Goal: Task Accomplishment & Management: Complete application form

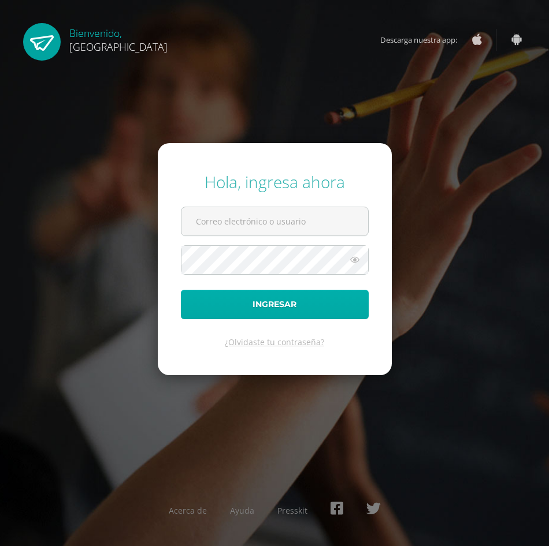
type input "[EMAIL_ADDRESS][DOMAIN_NAME]"
click at [281, 311] on button "Ingresar" at bounding box center [275, 304] width 188 height 29
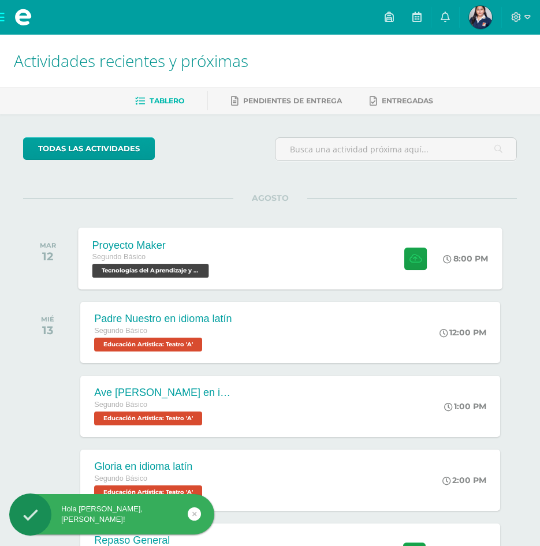
click at [205, 256] on div "Segundo Básico" at bounding box center [152, 257] width 120 height 13
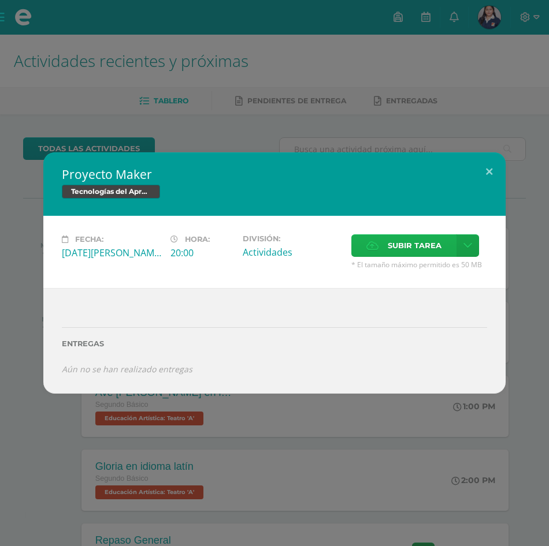
click at [436, 243] on span "Subir tarea" at bounding box center [415, 245] width 54 height 21
click at [0, 0] on input "Subir tarea" at bounding box center [0, 0] width 0 height 0
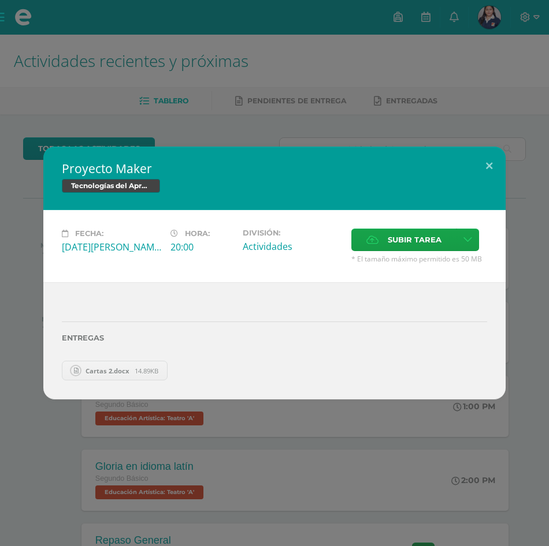
click at [161, 90] on div "Proyecto Maker Tecnologías del Aprendizaje y la Comunicación Fecha: Martes 12 d…" at bounding box center [274, 273] width 549 height 546
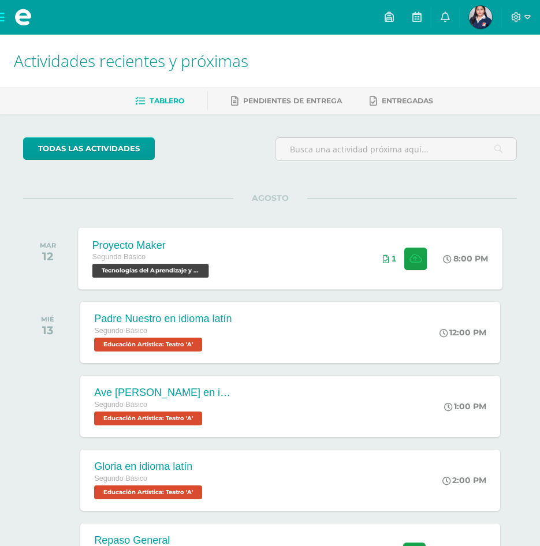
click at [324, 272] on div "Proyecto Maker Segundo Básico Tecnologías del Aprendizaje y la Comunicación 'A'…" at bounding box center [291, 259] width 424 height 62
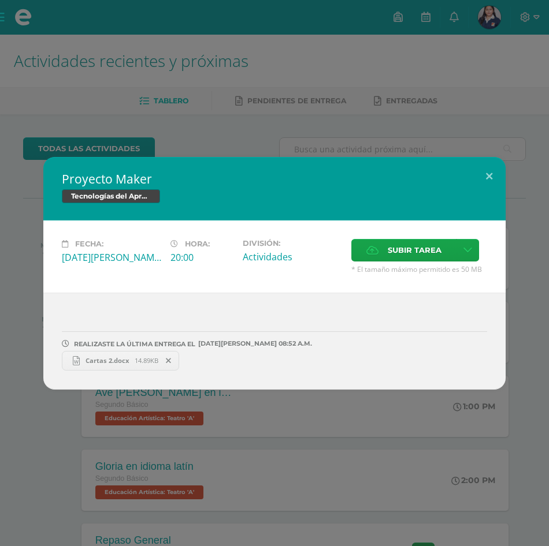
click at [167, 360] on icon at bounding box center [168, 361] width 5 height 8
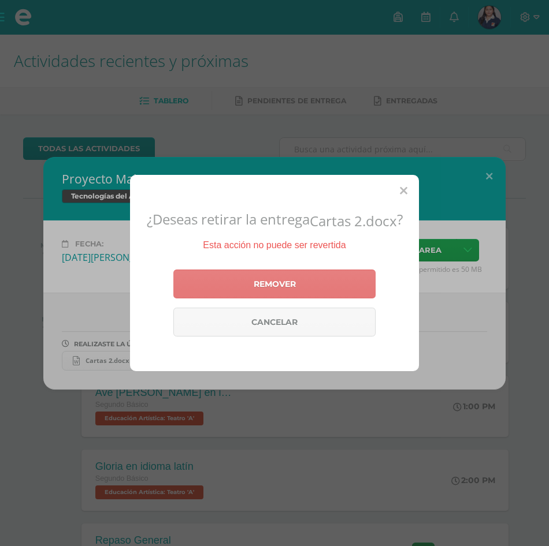
click at [318, 292] on link "Remover" at bounding box center [274, 284] width 202 height 29
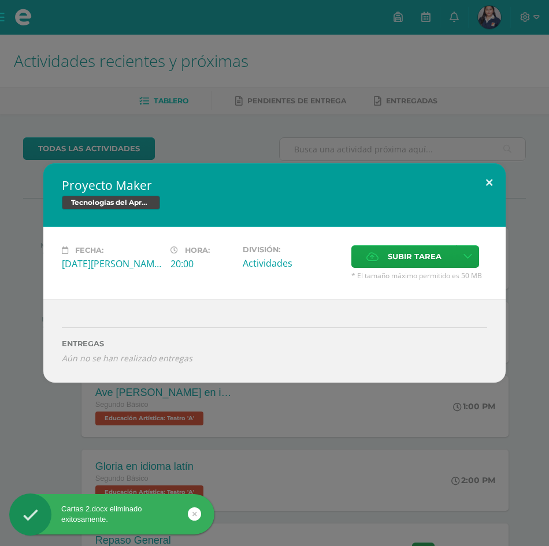
click at [496, 185] on button at bounding box center [489, 182] width 33 height 39
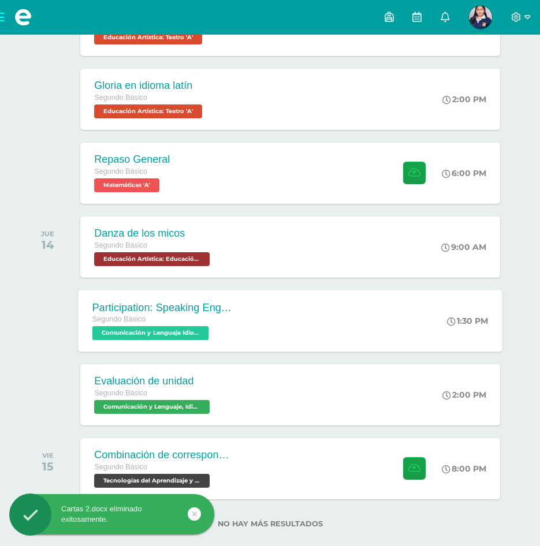
scroll to position [400, 0]
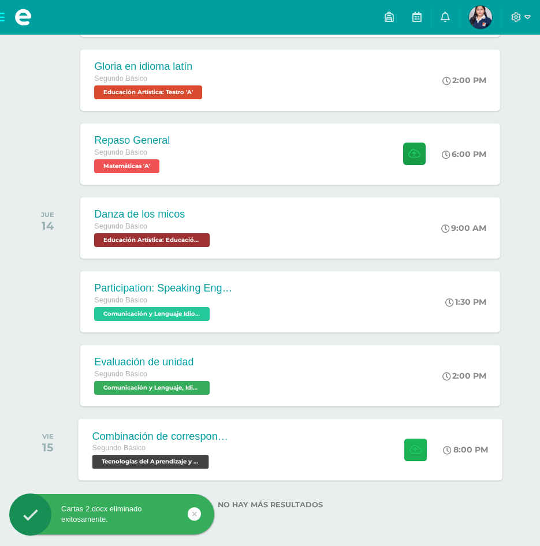
click at [415, 447] on icon at bounding box center [416, 450] width 12 height 10
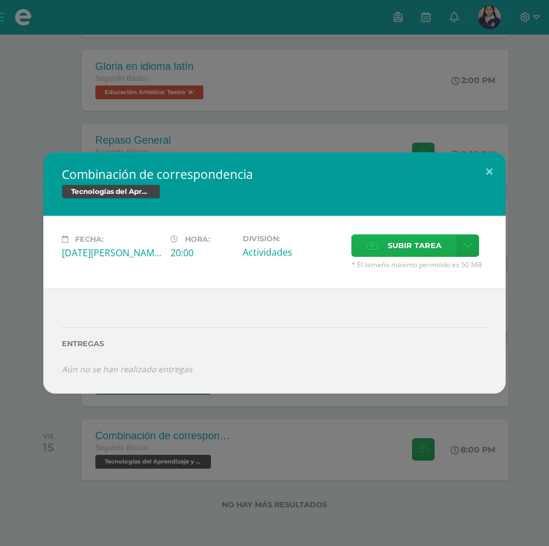
click at [430, 239] on span "Subir tarea" at bounding box center [415, 245] width 54 height 21
click at [0, 0] on input "Subir tarea" at bounding box center [0, 0] width 0 height 0
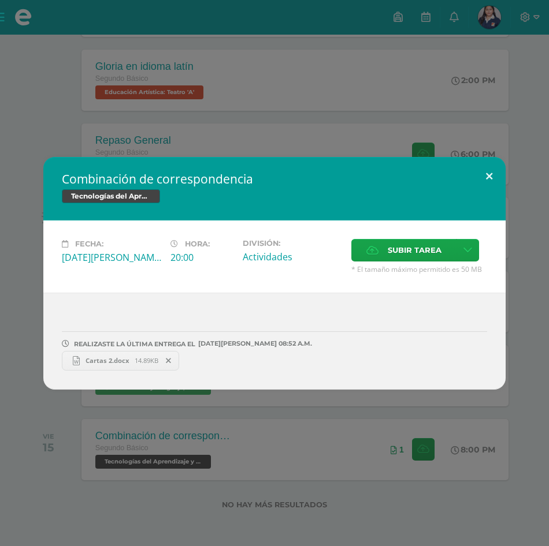
click at [485, 172] on button at bounding box center [489, 176] width 33 height 39
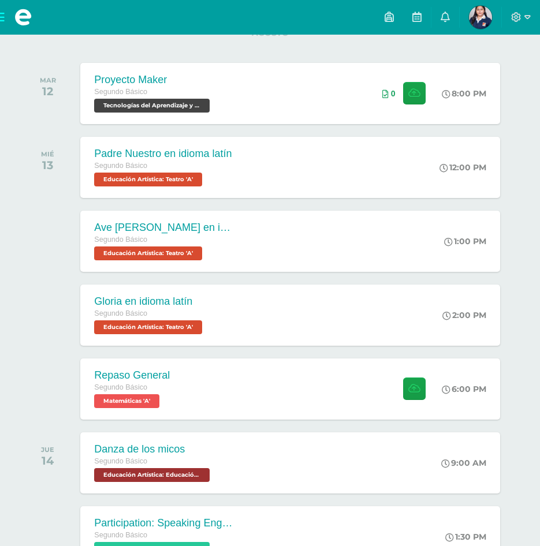
scroll to position [54, 0]
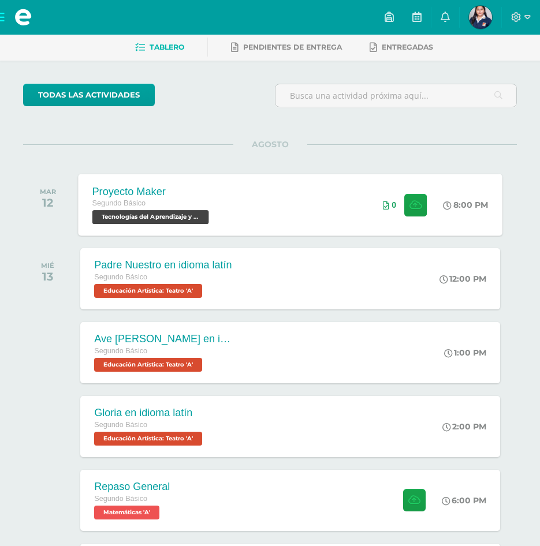
click at [315, 176] on div "MAR 12 Proyecto Maker Segundo Básico Tecnologías del Aprendizaje y la Comunicac…" at bounding box center [270, 205] width 494 height 65
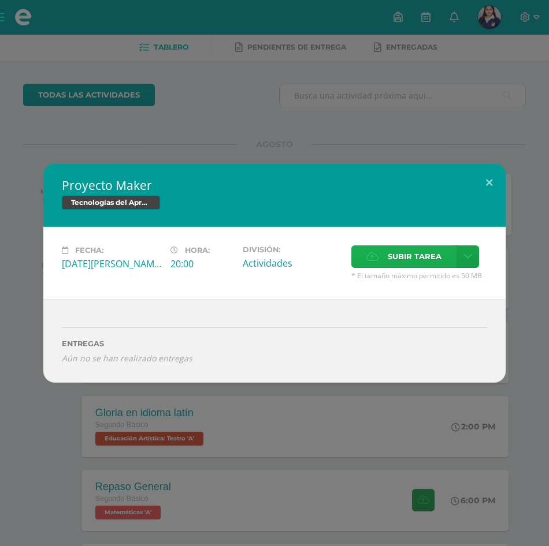
drag, startPoint x: 315, startPoint y: 177, endPoint x: 414, endPoint y: 259, distance: 128.5
click at [414, 259] on span "Subir tarea" at bounding box center [415, 256] width 54 height 21
click at [0, 0] on input "Subir tarea" at bounding box center [0, 0] width 0 height 0
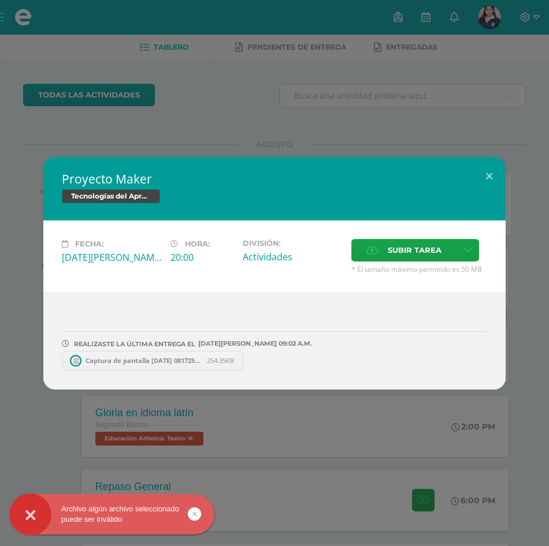
click at [154, 354] on link "Captura de pantalla 2025-08-12 081725.png 254.35KB" at bounding box center [152, 361] width 181 height 20
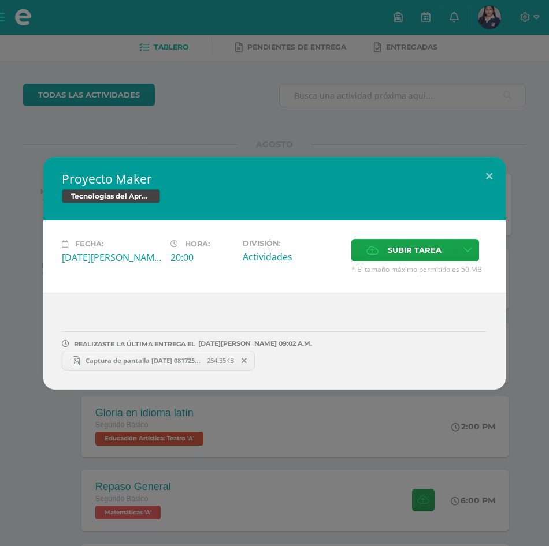
click at [161, 362] on span "Captura de pantalla 2025-08-12 081725.png" at bounding box center [143, 360] width 127 height 9
click at [486, 171] on button at bounding box center [489, 176] width 33 height 39
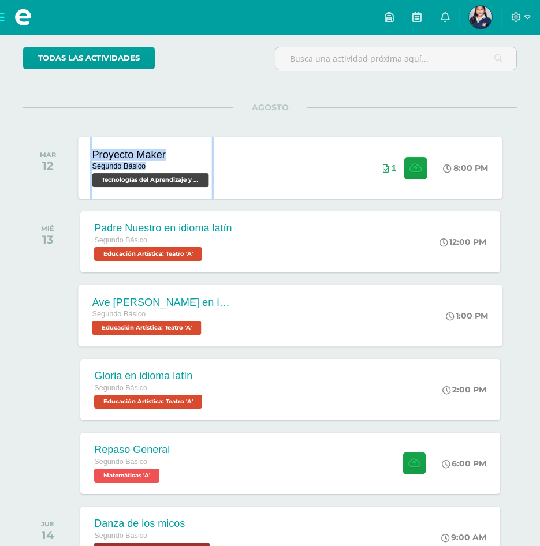
scroll to position [111, 0]
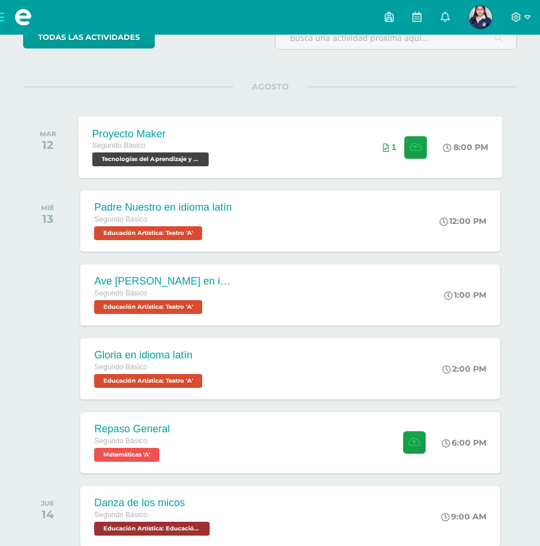
click at [38, 309] on div at bounding box center [50, 295] width 55 height 61
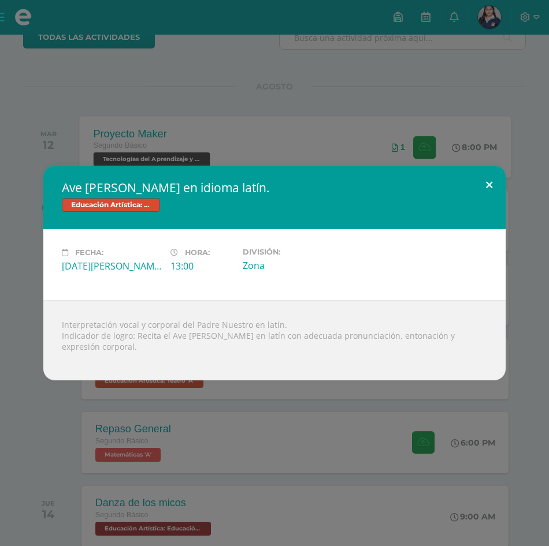
click at [489, 188] on button at bounding box center [489, 185] width 33 height 39
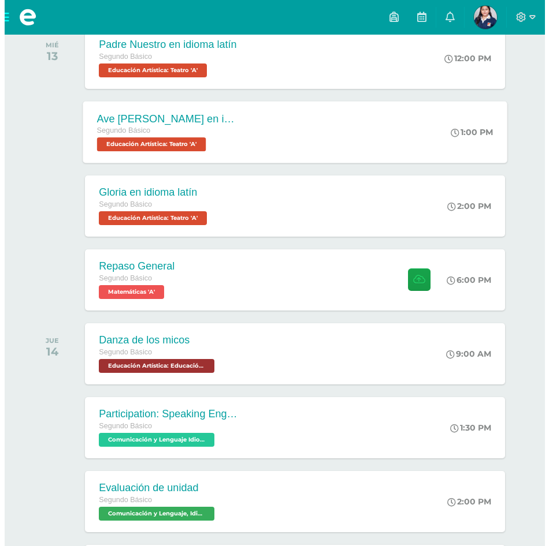
scroll to position [400, 0]
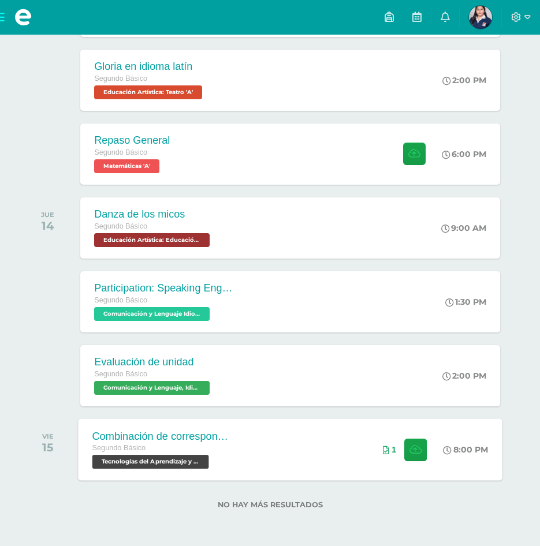
click at [261, 446] on div "Combinación de correspondencia Segundo Básico Tecnologías del Aprendizaje y la …" at bounding box center [291, 450] width 424 height 62
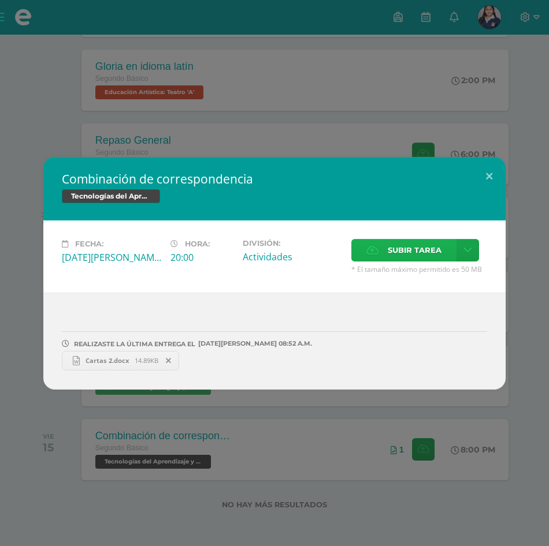
click at [409, 255] on span "Subir tarea" at bounding box center [415, 250] width 54 height 21
click at [0, 0] on input "Subir tarea" at bounding box center [0, 0] width 0 height 0
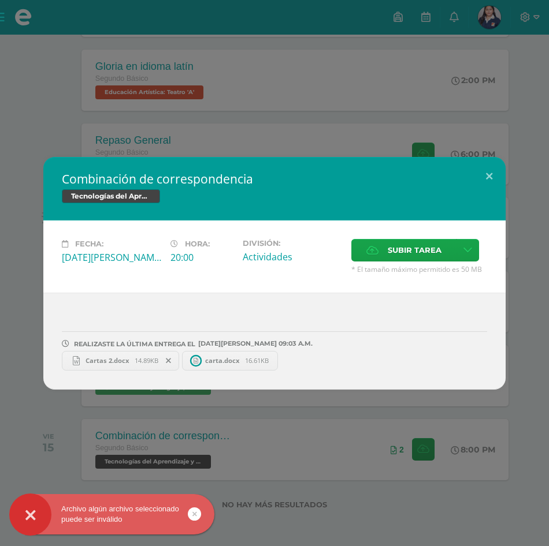
click at [248, 362] on span "16.61KB" at bounding box center [257, 360] width 24 height 9
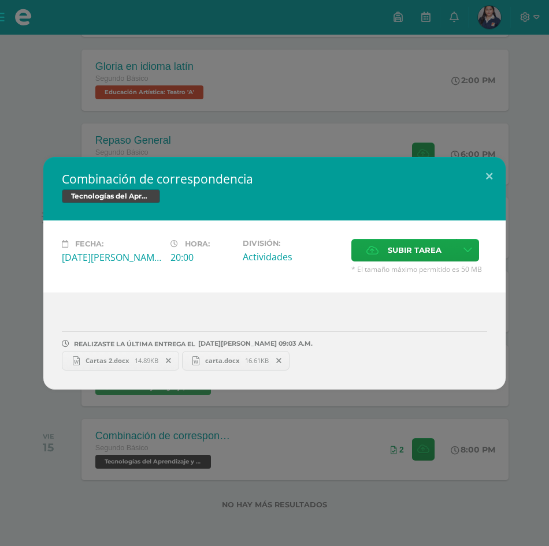
click at [127, 356] on span "Cartas 2.docx" at bounding box center [107, 360] width 55 height 9
